Goal: Information Seeking & Learning: Learn about a topic

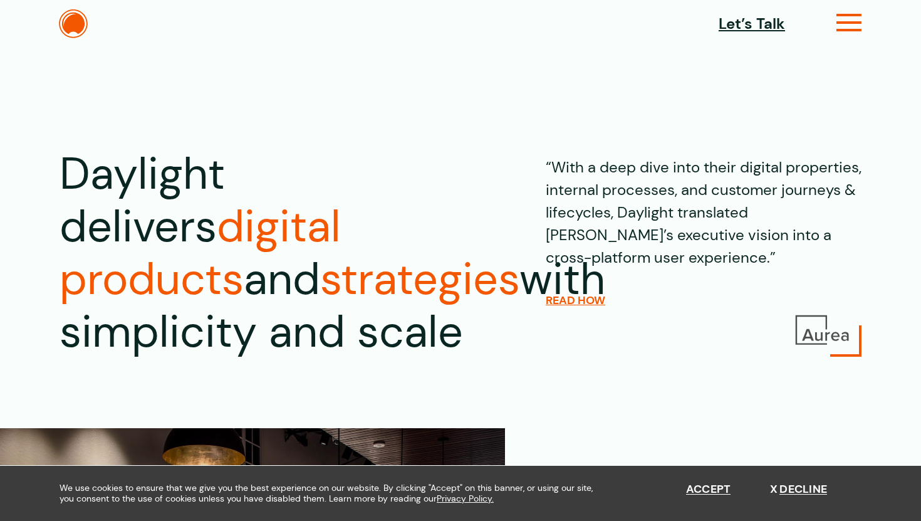
click at [852, 21] on icon at bounding box center [850, 27] width 26 height 13
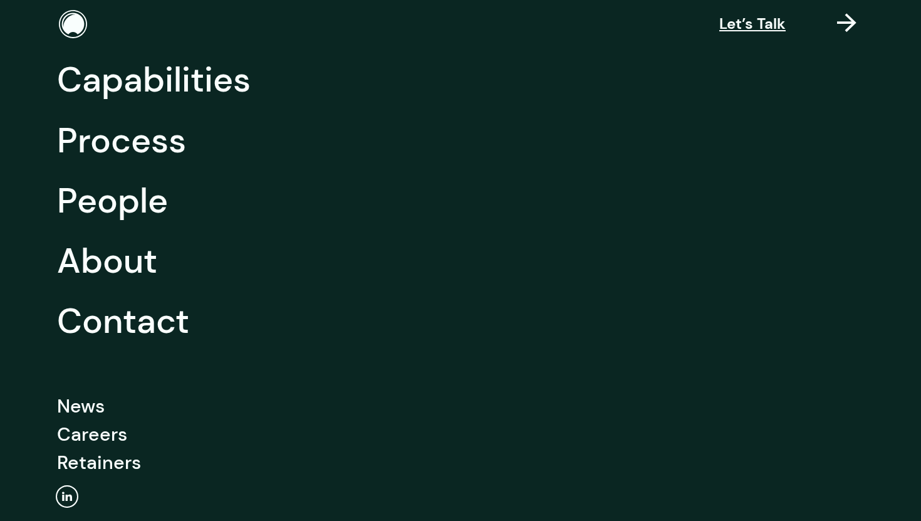
scroll to position [159, 0]
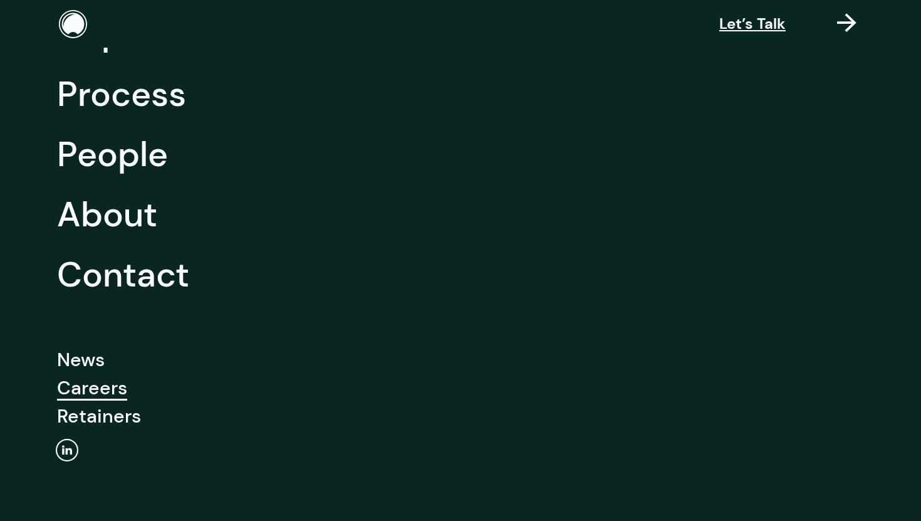
click at [95, 385] on link "Careers" at bounding box center [92, 387] width 70 height 28
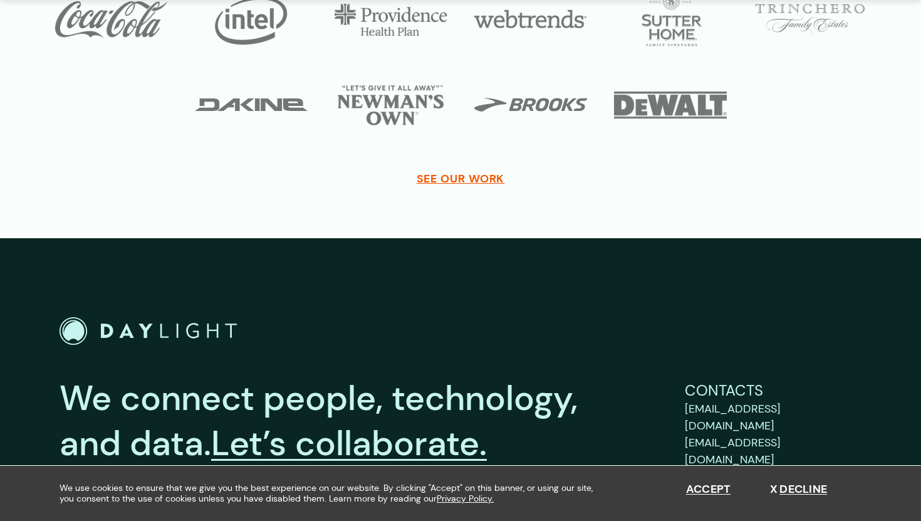
scroll to position [3811, 0]
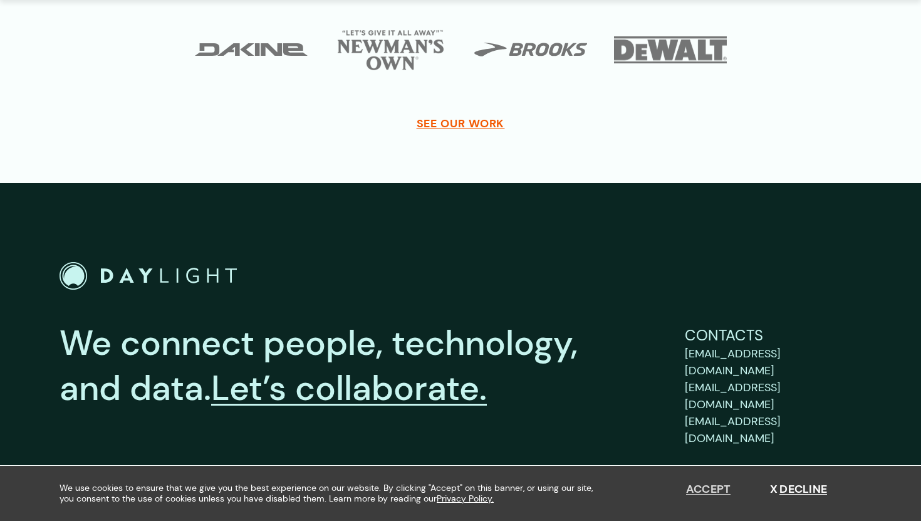
click at [700, 491] on button "Accept" at bounding box center [708, 490] width 45 height 14
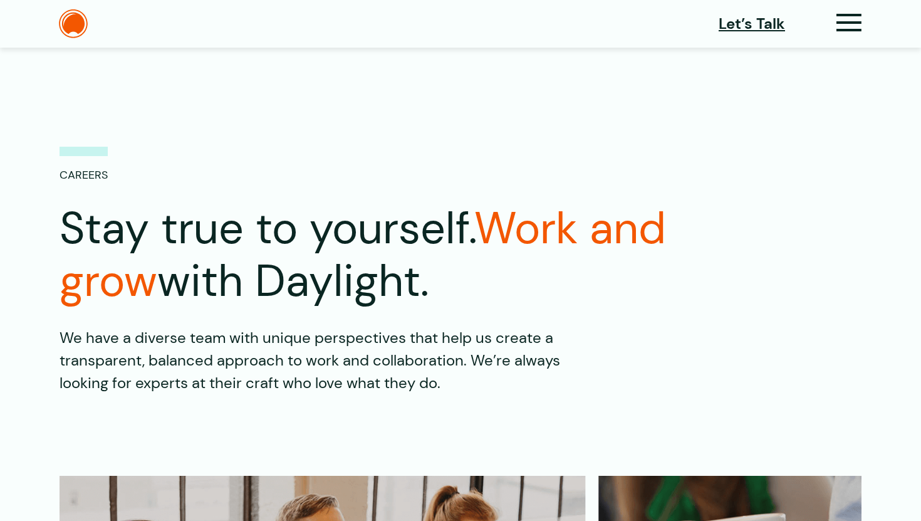
scroll to position [0, 0]
